Goal: Find specific page/section: Find specific page/section

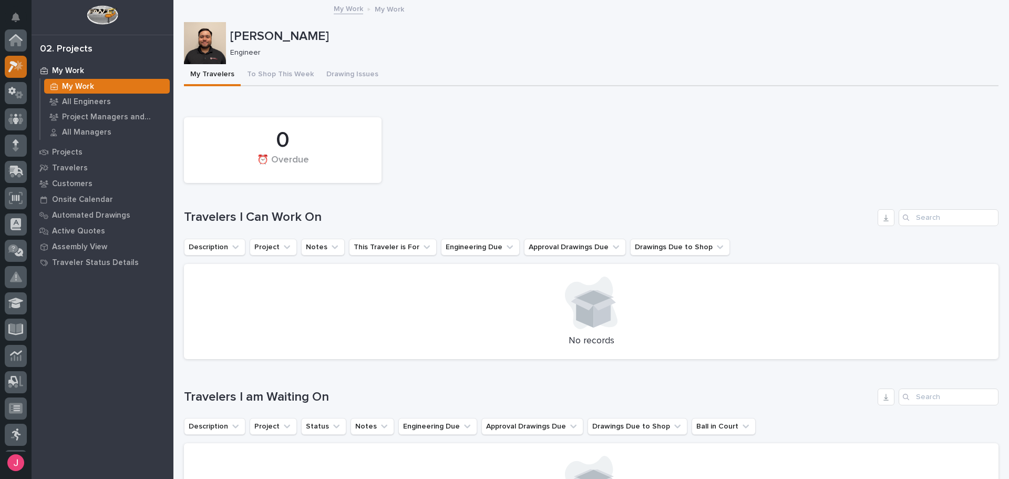
scroll to position [26, 0]
click at [12, 68] on icon at bounding box center [15, 66] width 15 height 12
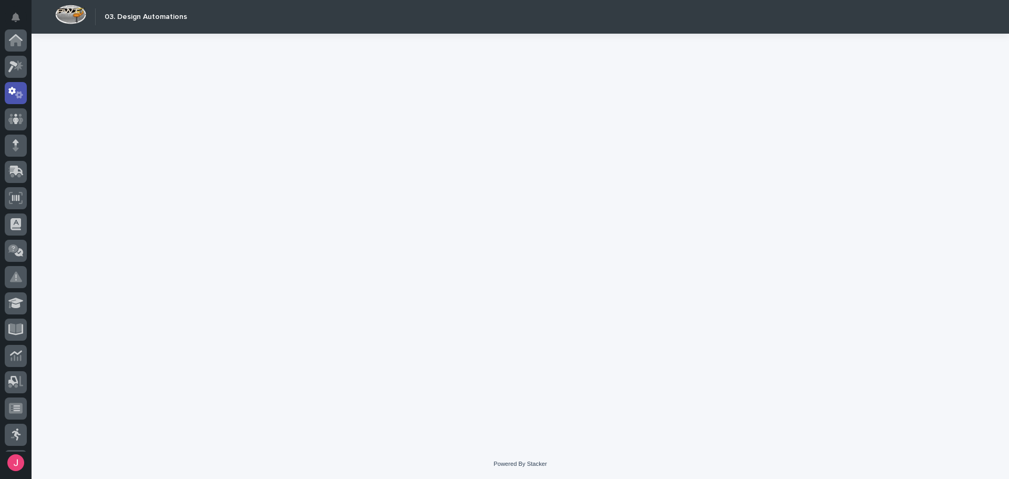
scroll to position [53, 0]
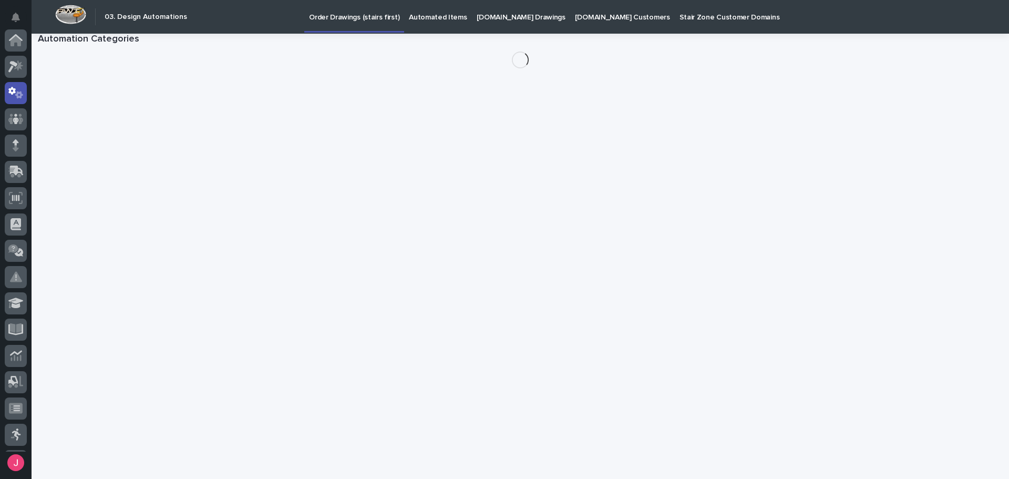
scroll to position [53, 0]
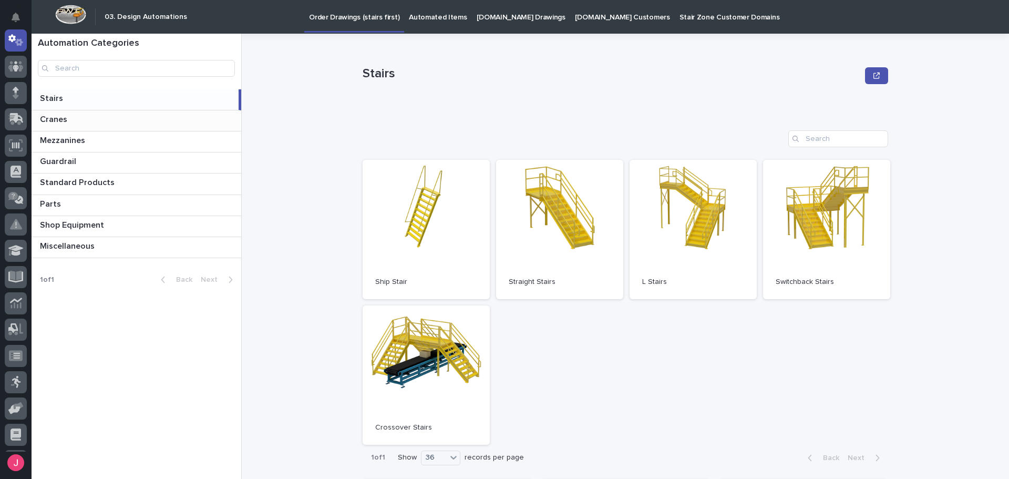
click at [106, 116] on p at bounding box center [138, 120] width 197 height 10
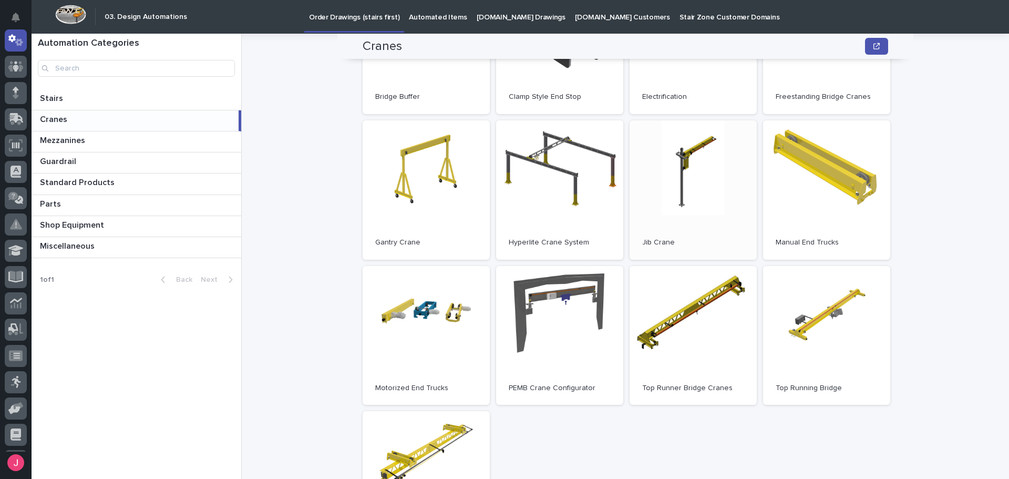
scroll to position [210, 0]
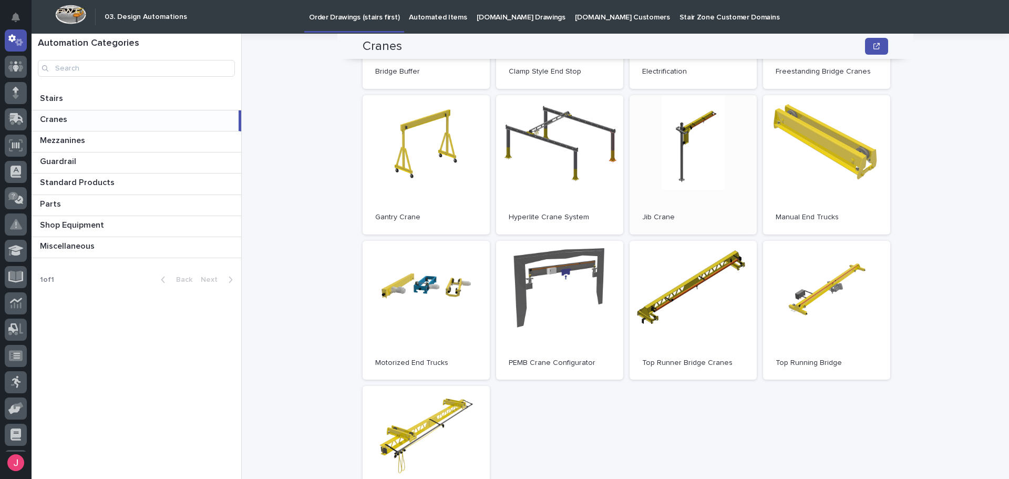
click at [666, 185] on link "Open" at bounding box center [693, 164] width 127 height 139
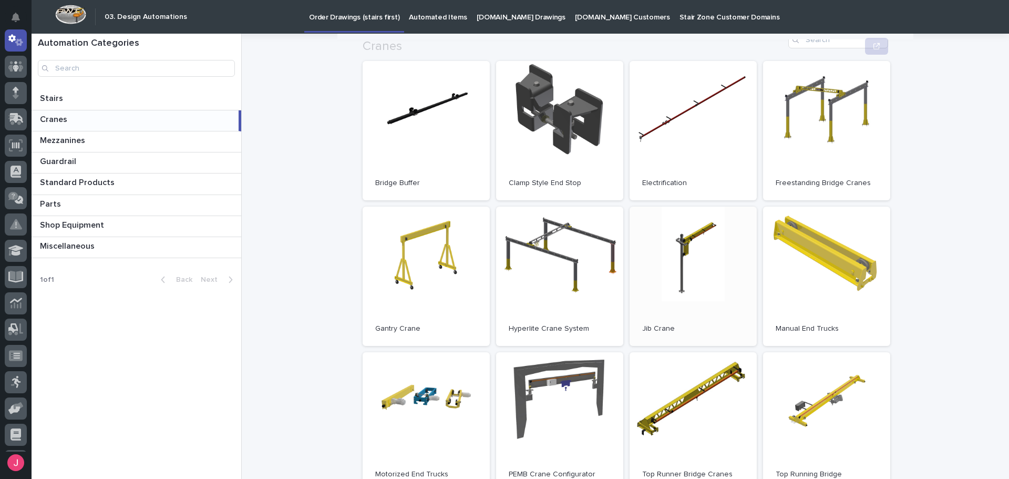
scroll to position [105, 0]
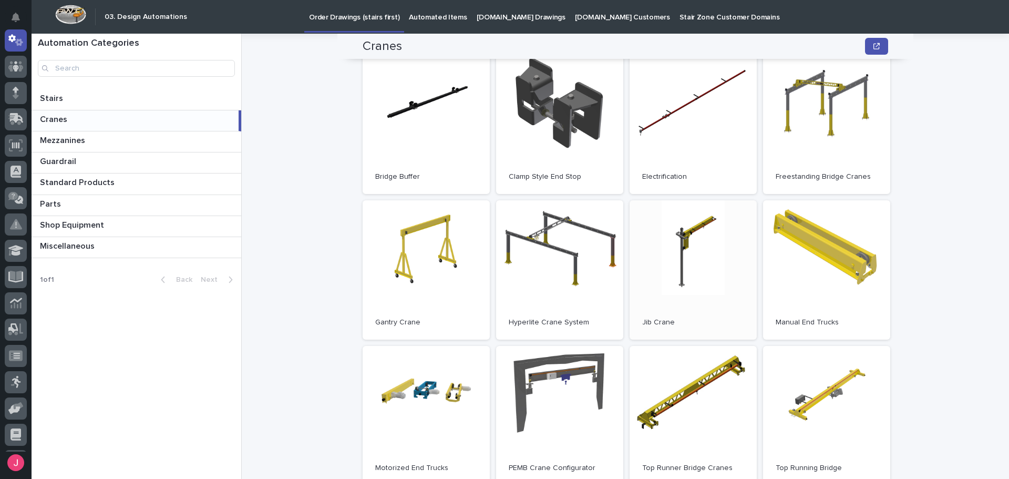
click at [718, 283] on link "Open" at bounding box center [693, 269] width 127 height 139
